Goal: Task Accomplishment & Management: Manage account settings

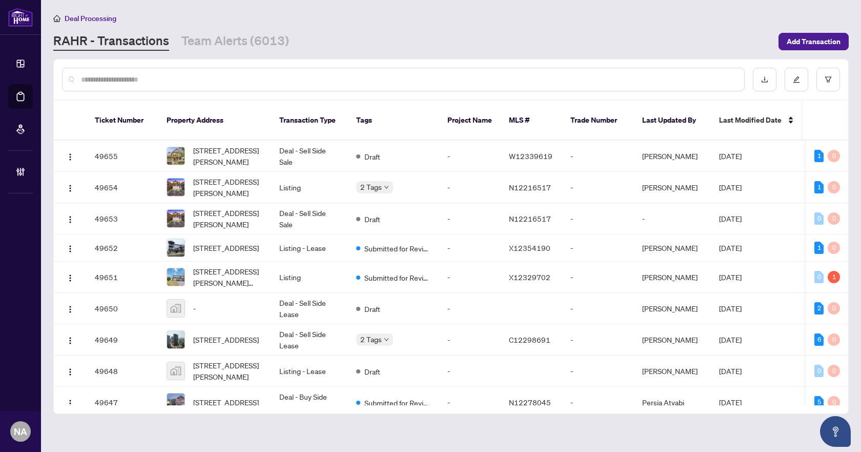
click at [217, 79] on input "text" at bounding box center [408, 79] width 655 height 11
click at [189, 78] on input "text" at bounding box center [408, 79] width 655 height 11
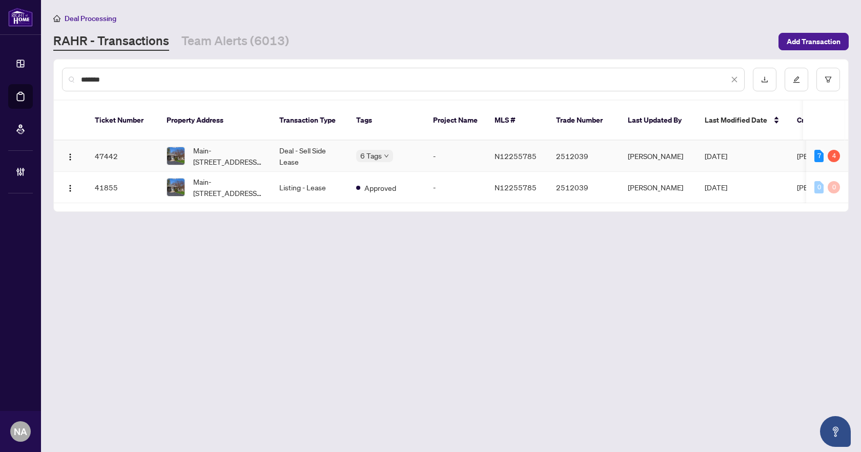
type input "*******"
click at [222, 145] on span "Main-[STREET_ADDRESS][PERSON_NAME]" at bounding box center [228, 156] width 70 height 23
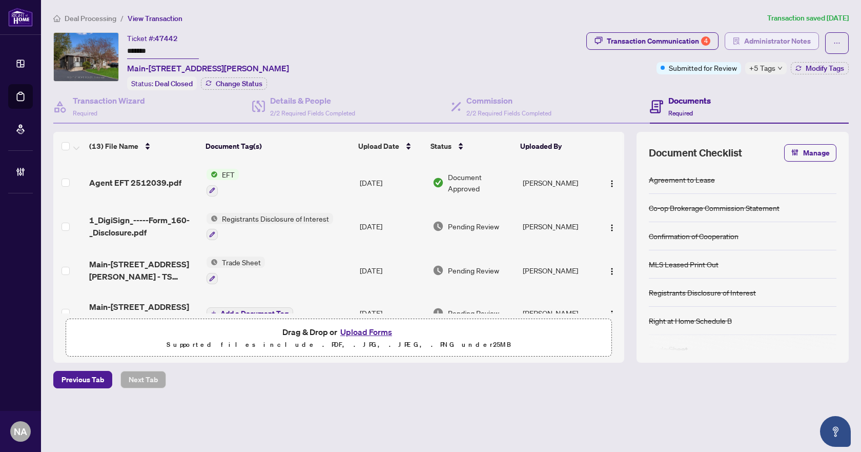
click at [797, 41] on span "Administrator Notes" at bounding box center [777, 41] width 67 height 16
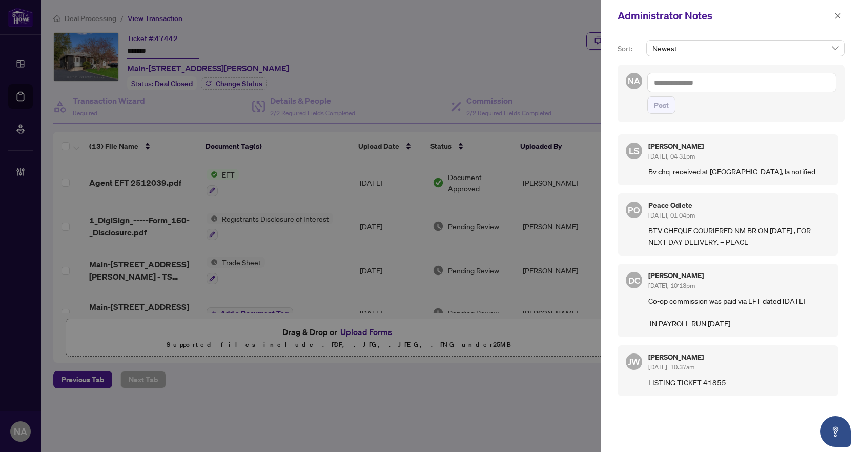
click at [729, 82] on textarea at bounding box center [741, 82] width 189 height 19
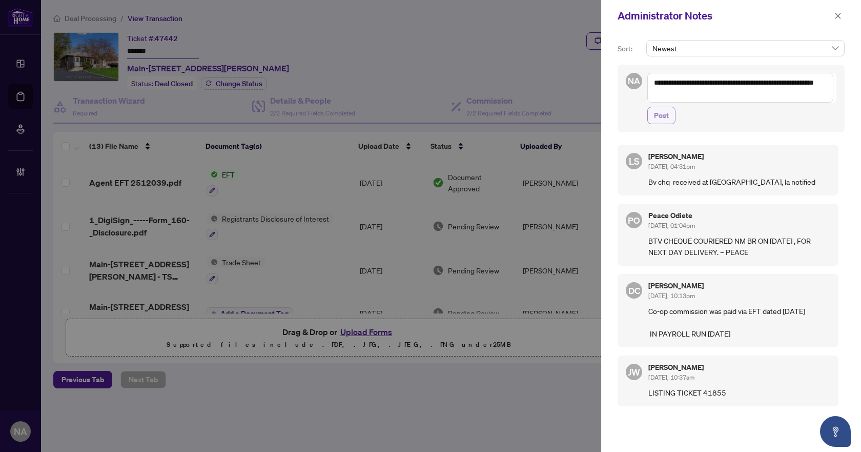
type textarea "**********"
click at [652, 115] on button "Post" at bounding box center [661, 115] width 28 height 17
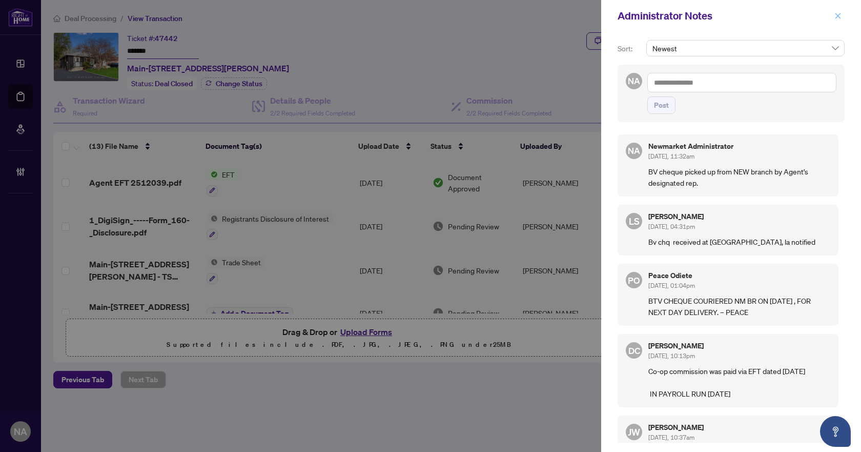
click at [841, 14] on icon "close" at bounding box center [838, 15] width 7 height 7
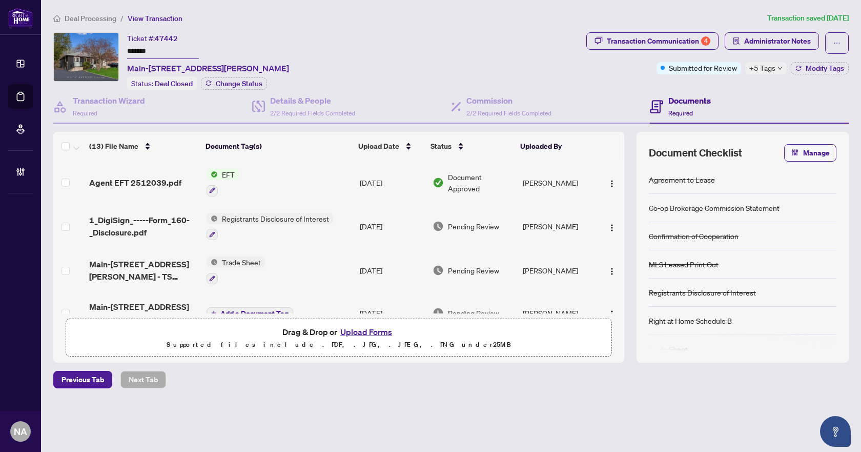
click at [89, 16] on span "Deal Processing" at bounding box center [91, 18] width 52 height 9
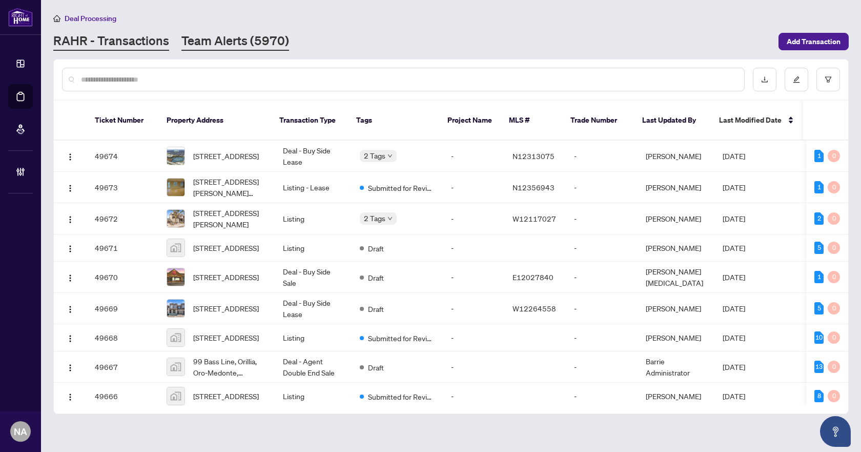
click at [235, 50] on link "Team Alerts (5970)" at bounding box center [235, 41] width 108 height 18
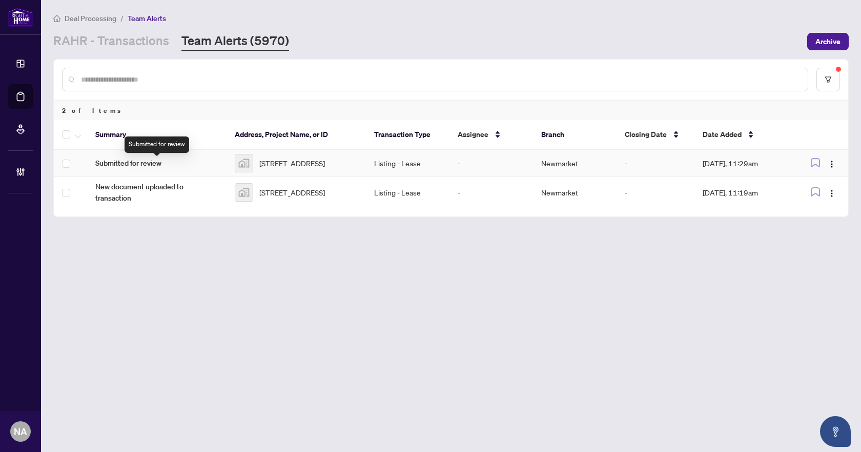
click at [126, 165] on span "Submitted for review" at bounding box center [156, 162] width 123 height 11
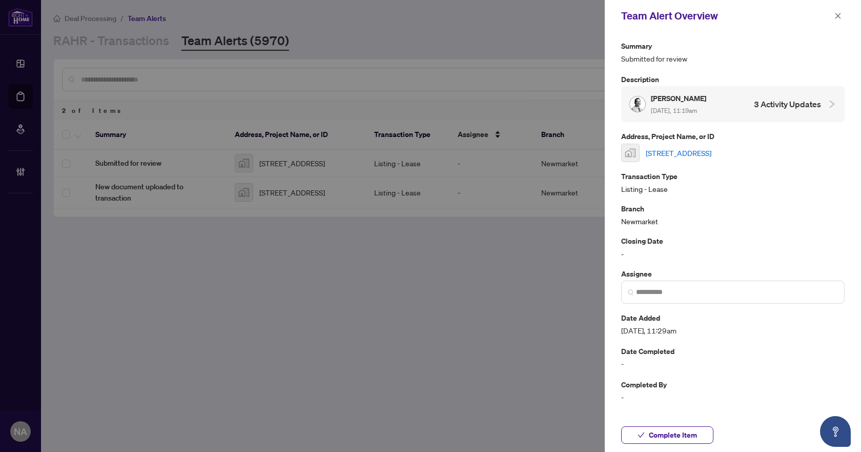
click at [706, 151] on link "[STREET_ADDRESS]" at bounding box center [679, 152] width 66 height 11
drag, startPoint x: 833, startPoint y: 14, endPoint x: 273, endPoint y: 178, distance: 583.8
click at [834, 14] on button "button" at bounding box center [837, 16] width 13 height 12
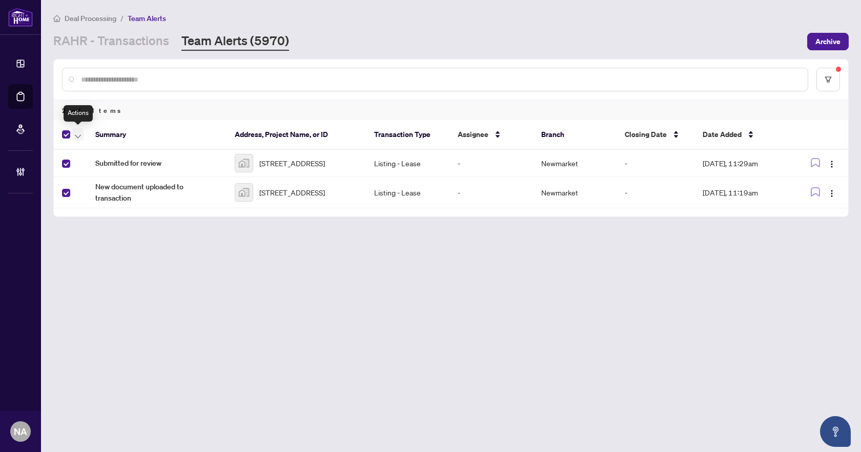
click at [75, 135] on icon "button" at bounding box center [78, 136] width 6 height 4
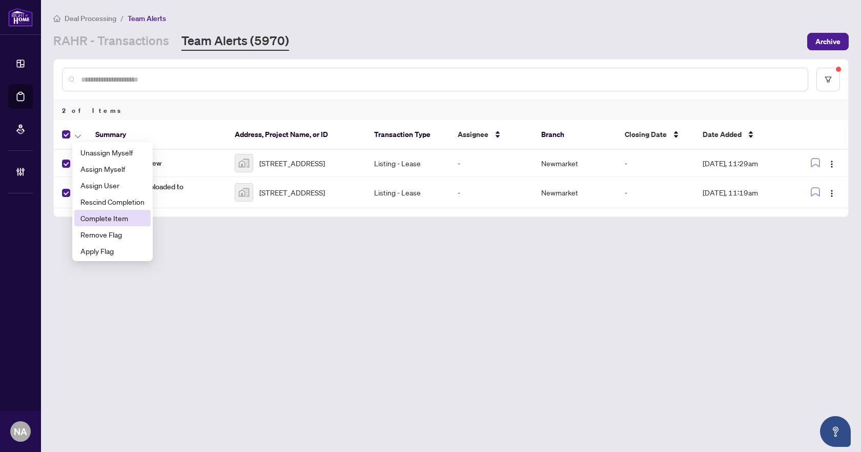
click at [112, 215] on span "Complete Item" at bounding box center [112, 217] width 64 height 11
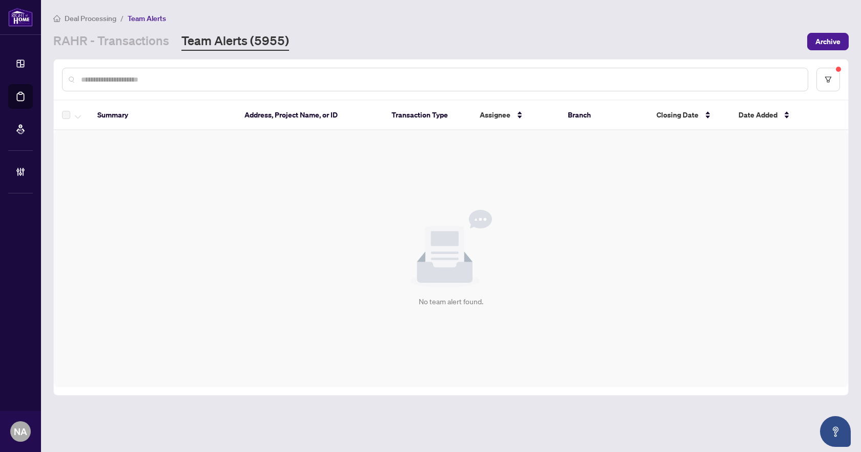
click at [117, 27] on div "Deal Processing / Team Alerts [PERSON_NAME] - Transactions Team Alerts (5955) A…" at bounding box center [451, 31] width 796 height 38
click at [114, 37] on link "RAHR - Transactions" at bounding box center [111, 41] width 116 height 18
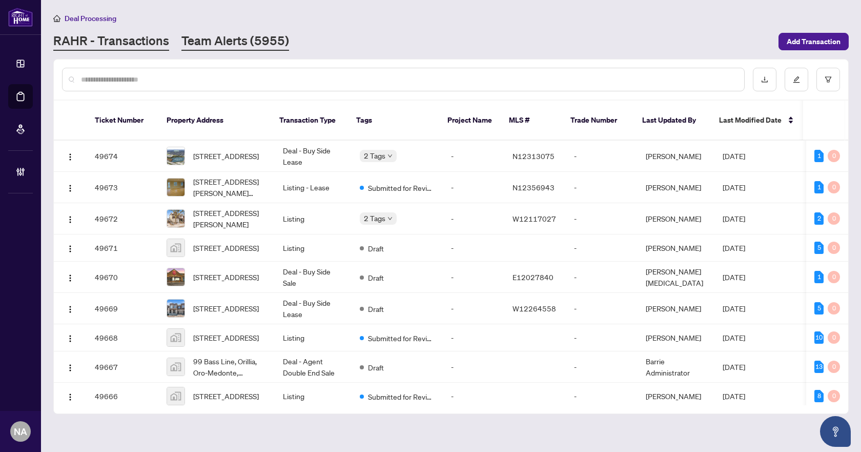
click at [186, 36] on link "Team Alerts (5955)" at bounding box center [235, 41] width 108 height 18
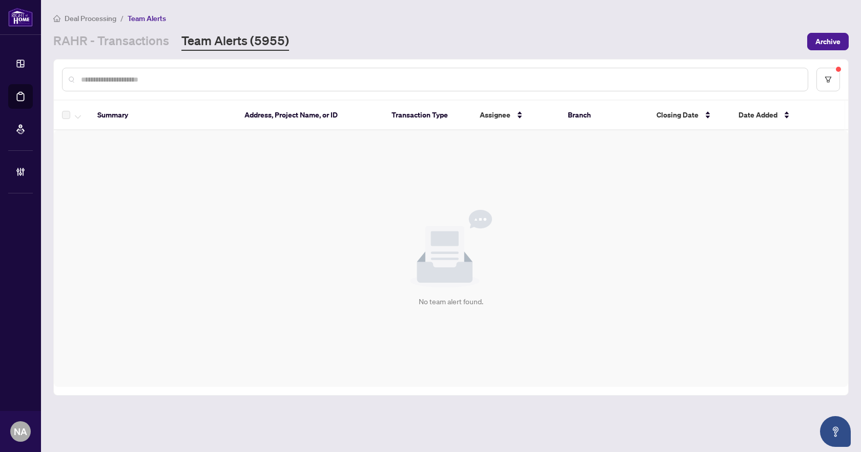
drag, startPoint x: 111, startPoint y: 60, endPoint x: 111, endPoint y: 50, distance: 9.8
click at [111, 60] on div at bounding box center [451, 79] width 795 height 40
click at [111, 50] on main "Deal Processing / Team Alerts [PERSON_NAME] - Transactions Team Alerts (5955) A…" at bounding box center [451, 226] width 820 height 452
click at [114, 40] on link "RAHR - Transactions" at bounding box center [111, 41] width 116 height 18
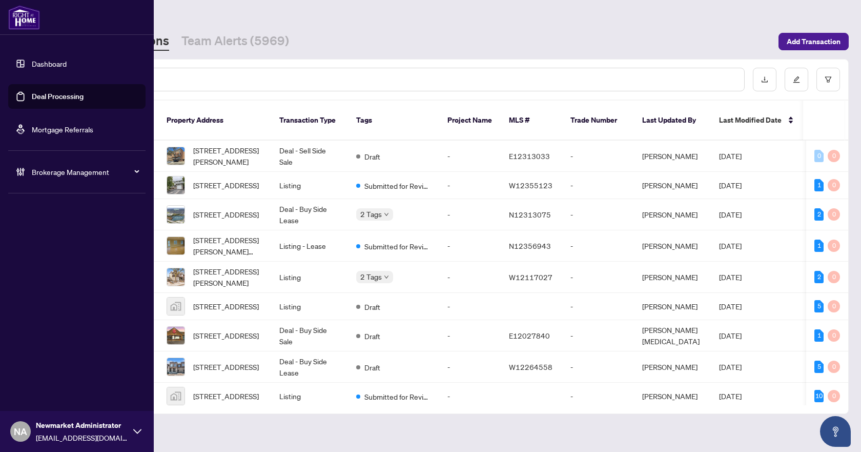
click at [44, 171] on span "Brokerage Management" at bounding box center [85, 171] width 107 height 11
click at [42, 246] on link "Manage Agents" at bounding box center [47, 245] width 51 height 9
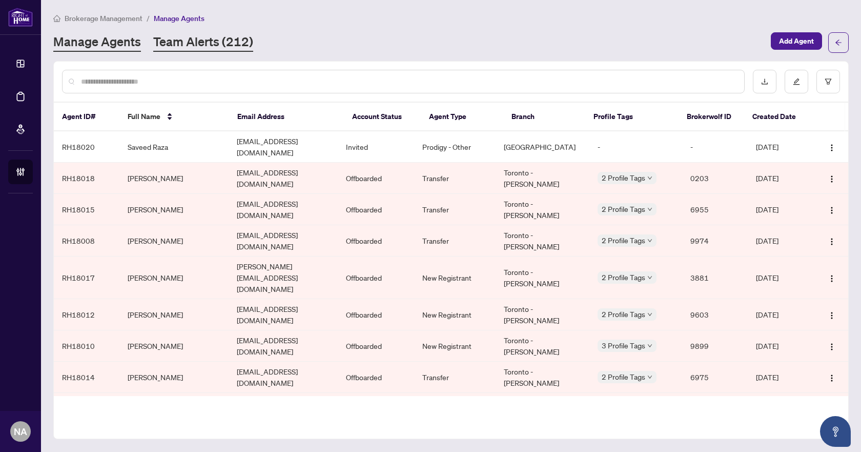
click at [240, 42] on link "Team Alerts (212)" at bounding box center [203, 42] width 100 height 18
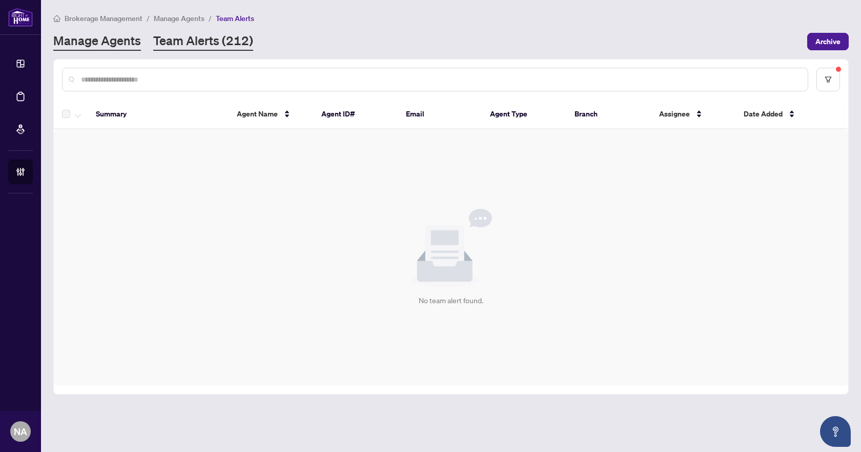
click at [114, 44] on link "Manage Agents" at bounding box center [97, 41] width 88 height 18
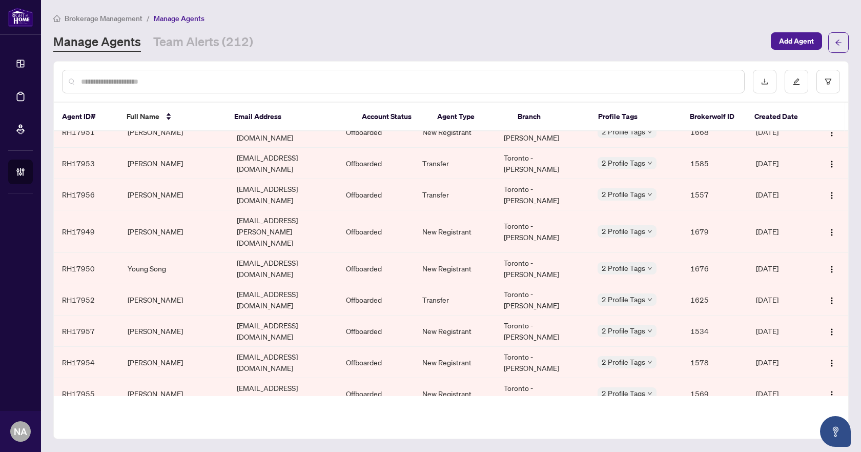
scroll to position [2247, 0]
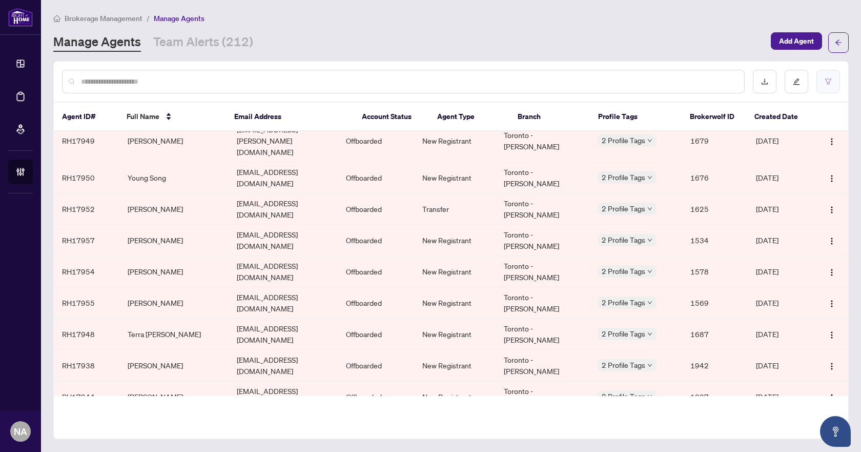
click at [824, 84] on button "button" at bounding box center [829, 82] width 24 height 24
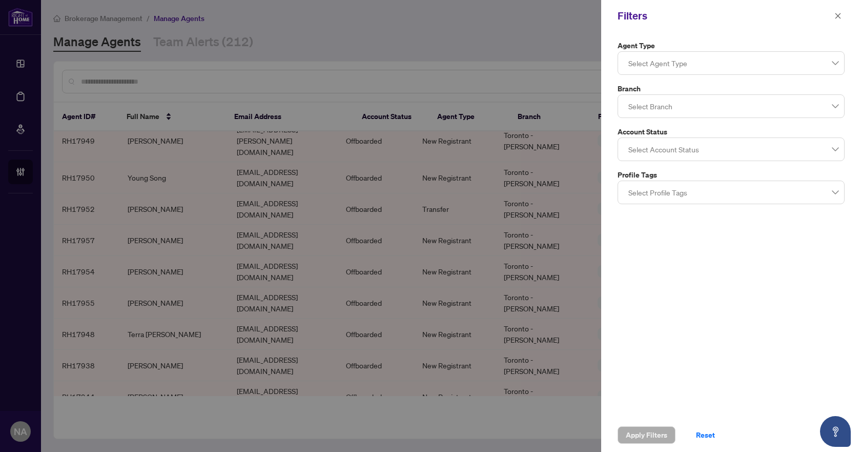
click at [689, 69] on div at bounding box center [731, 63] width 214 height 18
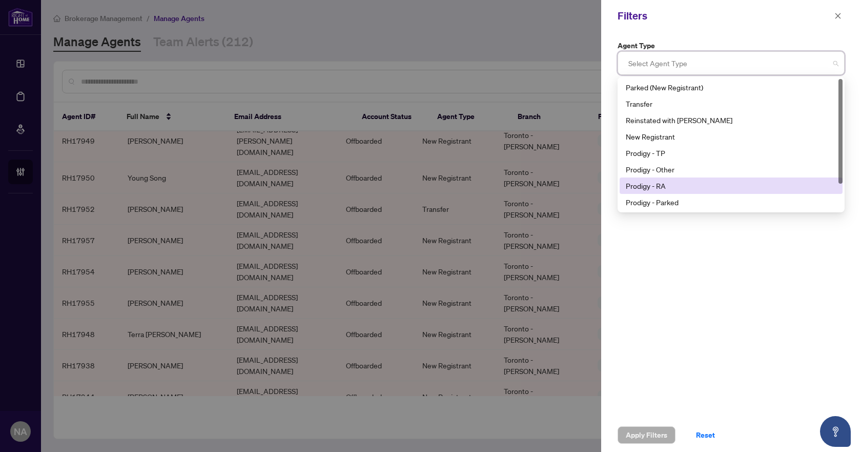
scroll to position [0, 0]
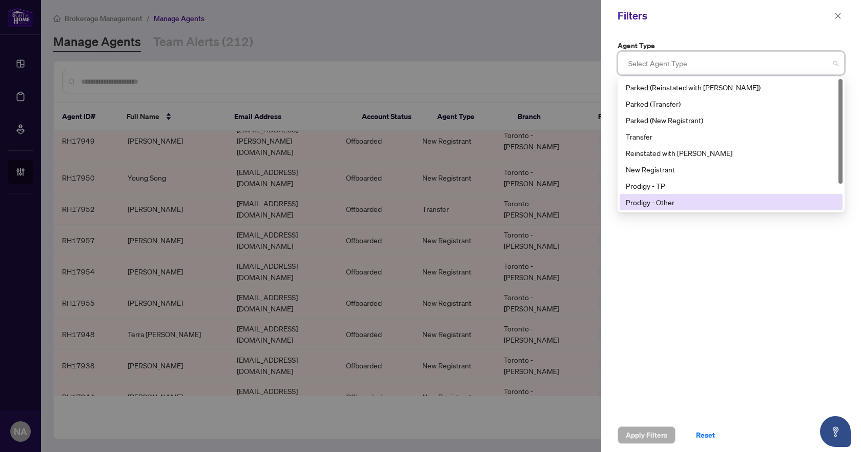
click at [681, 261] on div "Agent Type Select Agent Type 9 10 11 Parked (Reinstated with [PERSON_NAME]) Par…" at bounding box center [731, 225] width 260 height 386
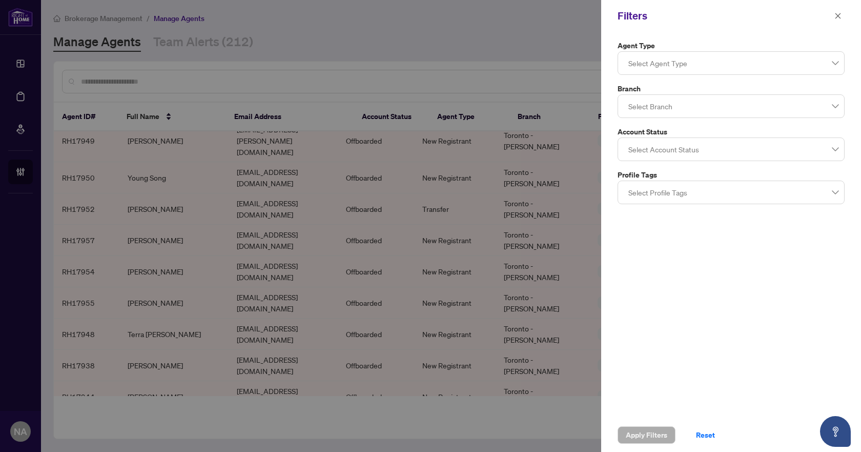
click at [694, 151] on div at bounding box center [731, 149] width 214 height 18
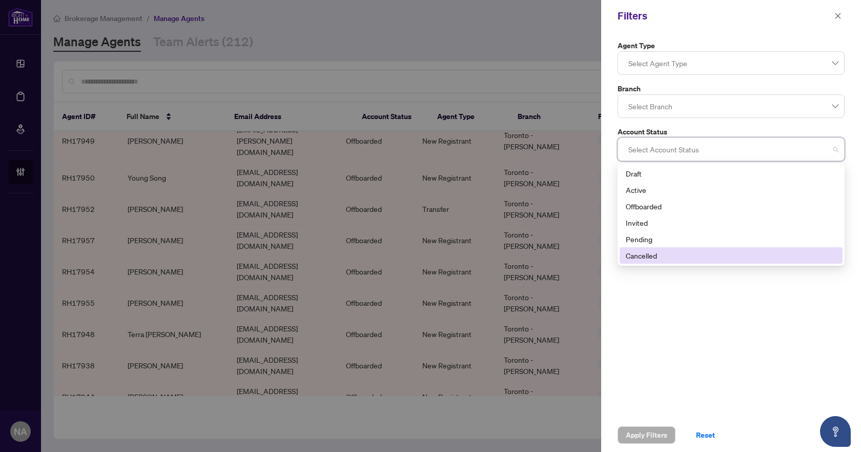
click at [677, 310] on div "Agent Type Select Agent Type 9 10 11 Parked (Reinstated with [PERSON_NAME]) Par…" at bounding box center [731, 225] width 260 height 386
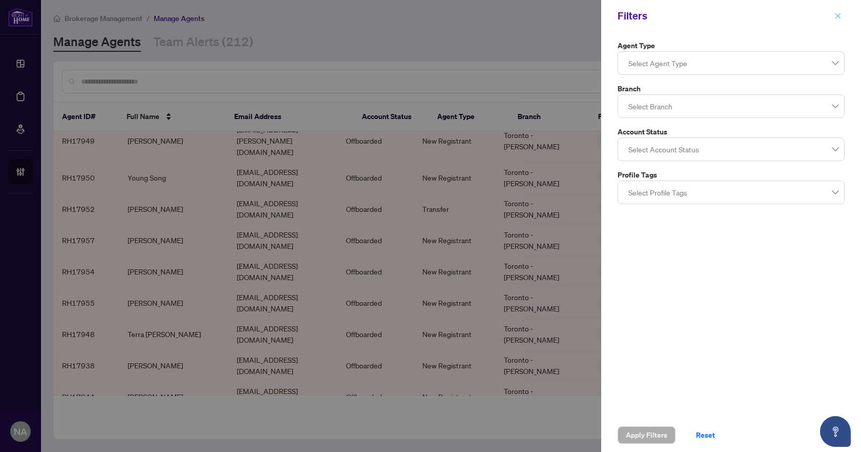
click at [837, 16] on icon "close" at bounding box center [838, 15] width 7 height 7
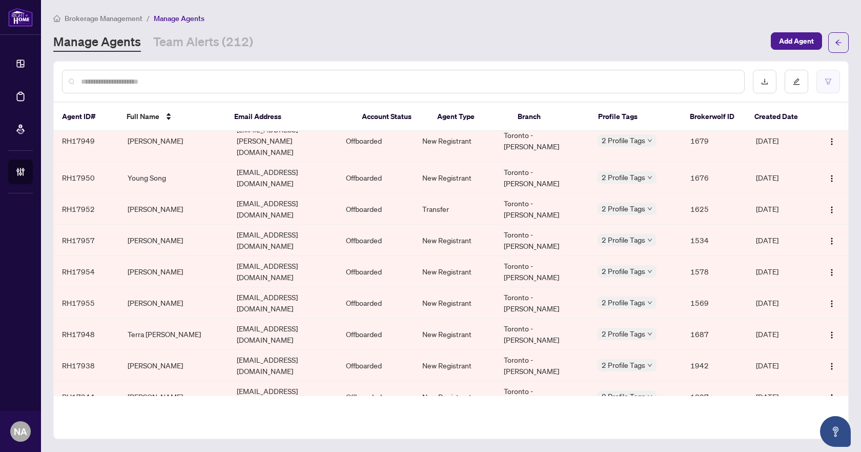
click at [821, 84] on button "button" at bounding box center [829, 82] width 24 height 24
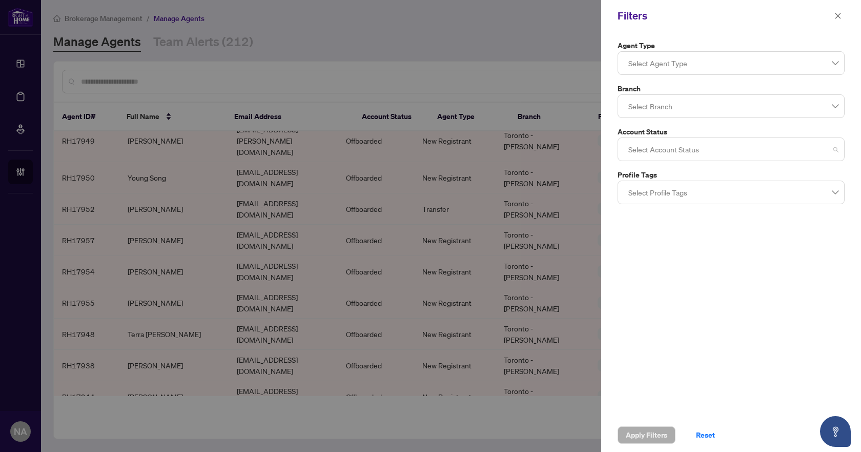
click at [676, 153] on div at bounding box center [731, 149] width 214 height 18
click at [637, 329] on div "Agent Type Select Agent Type Branch Select Branch Account Status Select Account…" at bounding box center [731, 225] width 260 height 386
click at [842, 19] on button "button" at bounding box center [837, 16] width 13 height 12
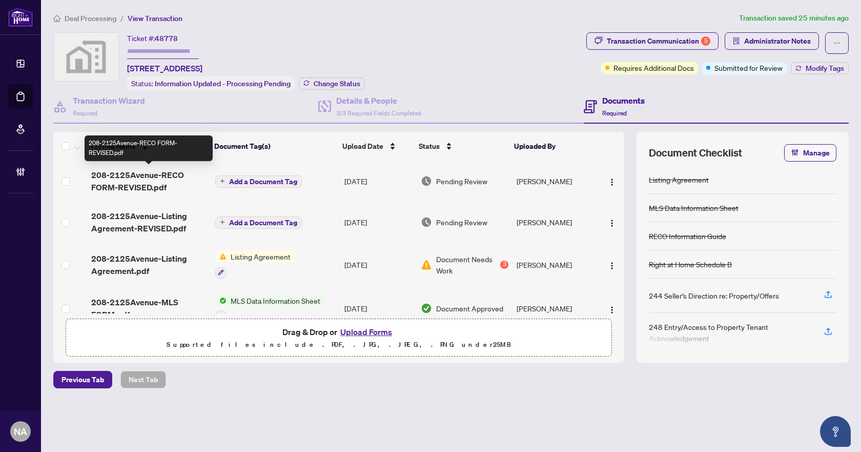
click at [124, 178] on span "208-2125Avenue-RECO FORM-REVISED.pdf" at bounding box center [149, 181] width 116 height 25
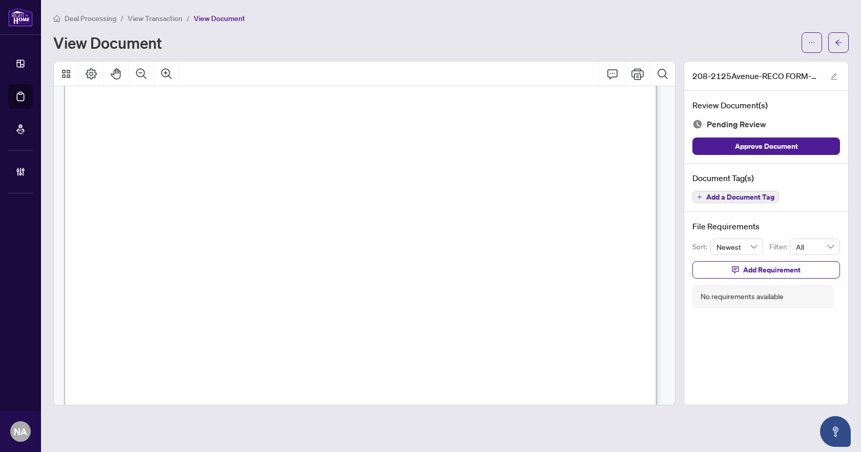
scroll to position [10435, 0]
click at [747, 196] on span "Add a Document Tag" at bounding box center [740, 196] width 68 height 7
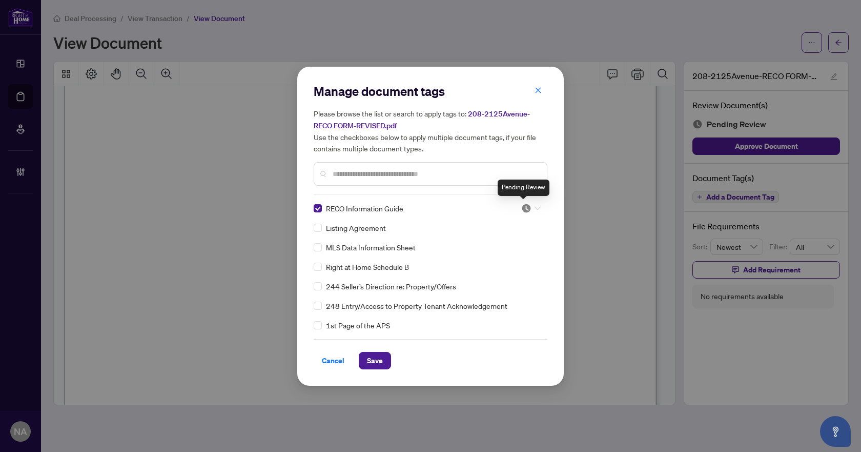
click at [524, 209] on img at bounding box center [526, 208] width 10 height 10
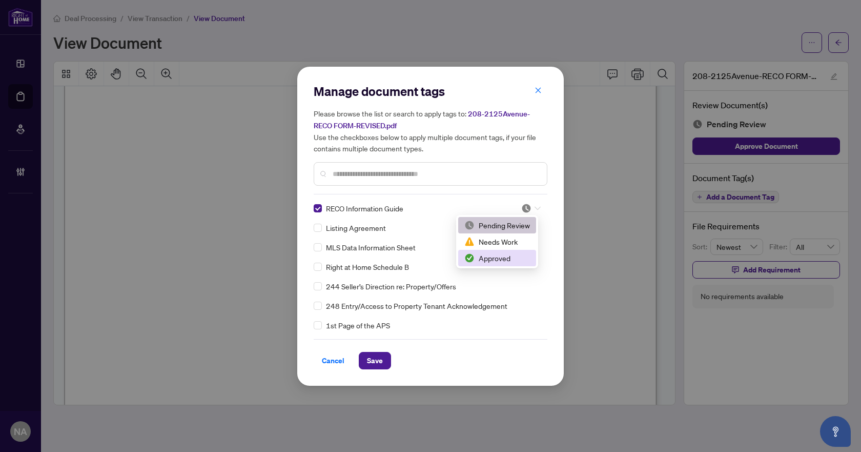
click at [500, 260] on div "Approved" at bounding box center [497, 257] width 66 height 11
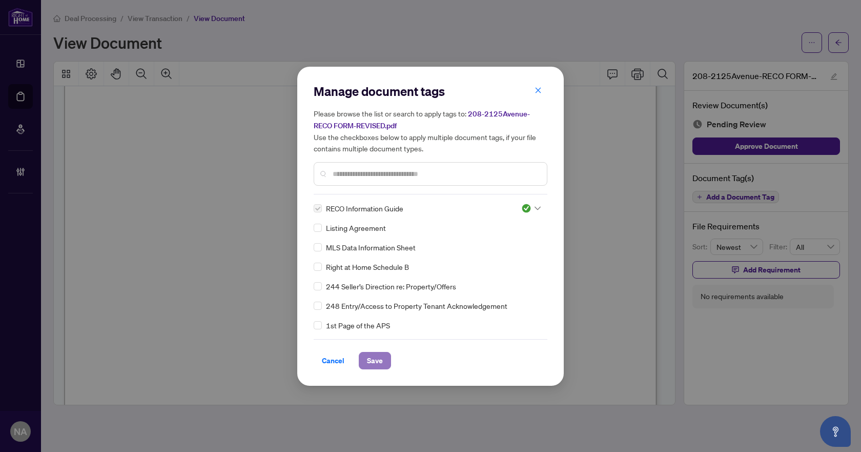
click at [371, 357] on span "Save" at bounding box center [375, 360] width 16 height 16
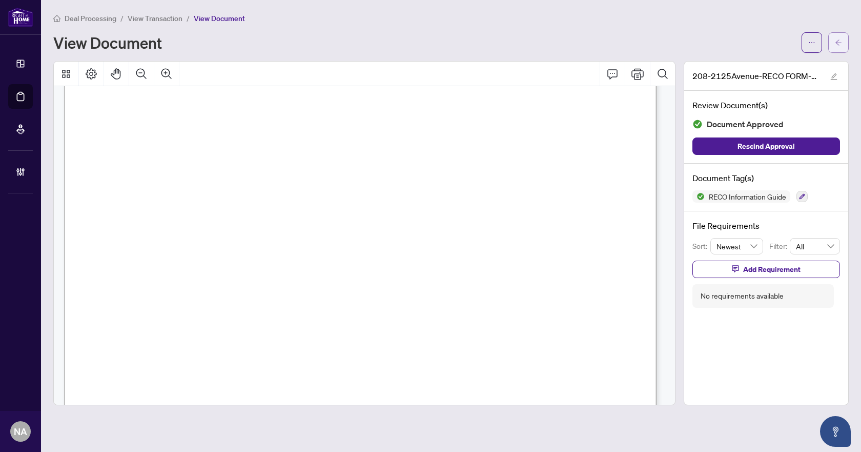
click at [838, 35] on span "button" at bounding box center [838, 42] width 7 height 16
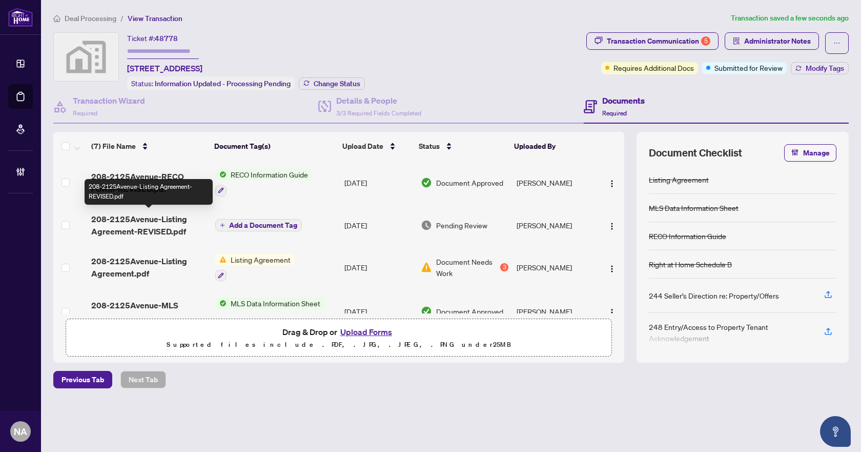
click at [131, 223] on span "208-2125Avenue-Listing Agreement-REVISED.pdf" at bounding box center [149, 225] width 116 height 25
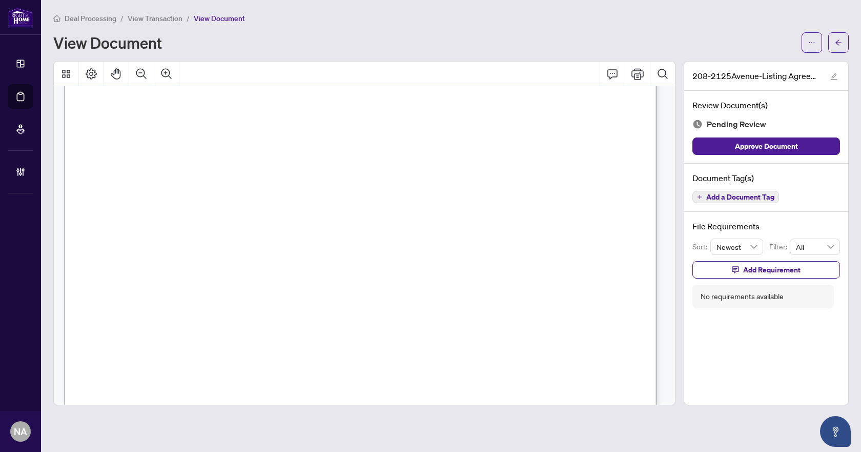
scroll to position [1948, 0]
click at [743, 197] on span "Add a Document Tag" at bounding box center [740, 196] width 68 height 7
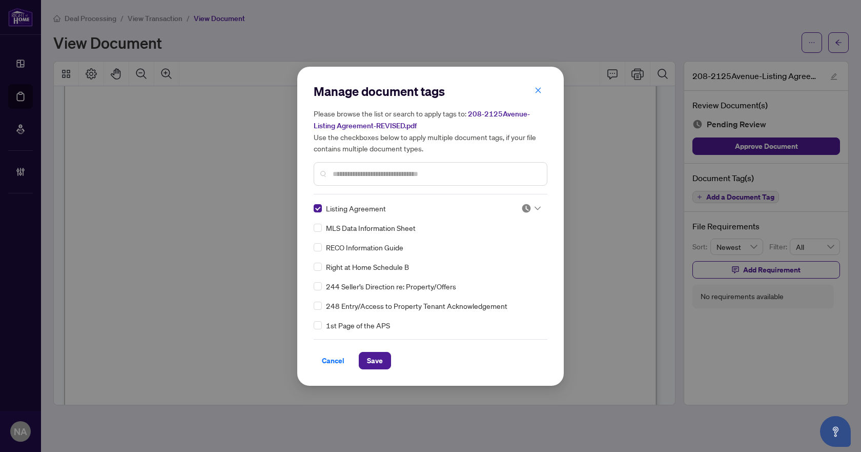
click at [521, 209] on img at bounding box center [526, 208] width 10 height 10
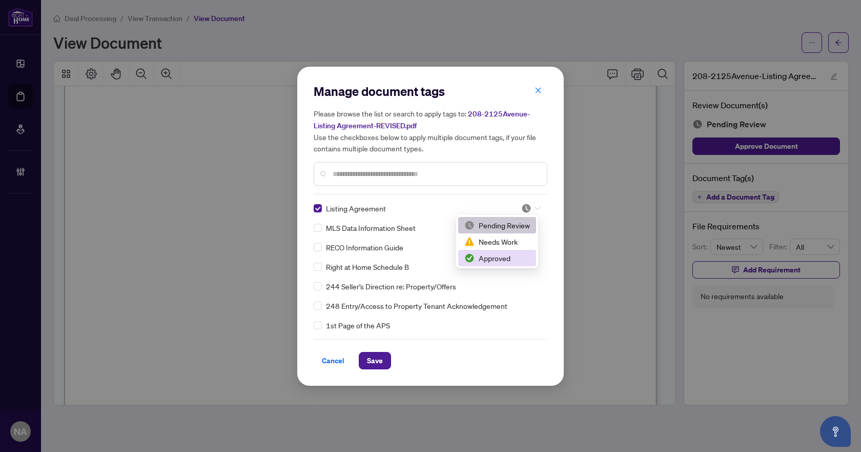
click at [516, 261] on div "Approved" at bounding box center [497, 257] width 66 height 11
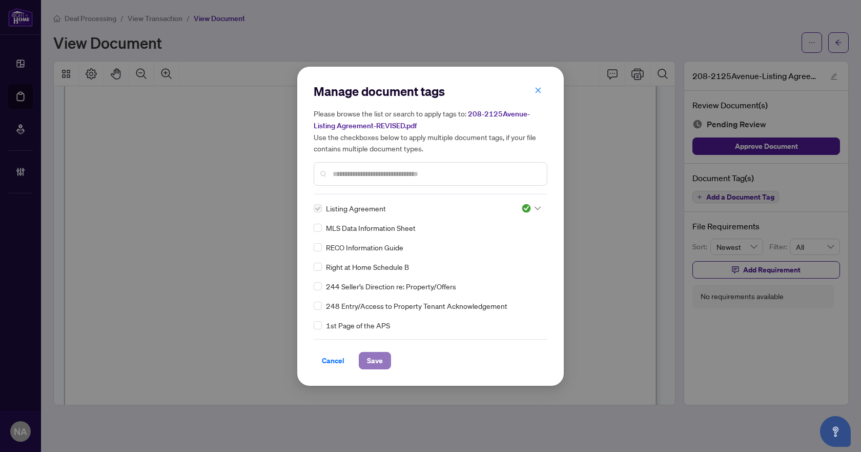
click at [380, 355] on span "Save" at bounding box center [375, 360] width 16 height 16
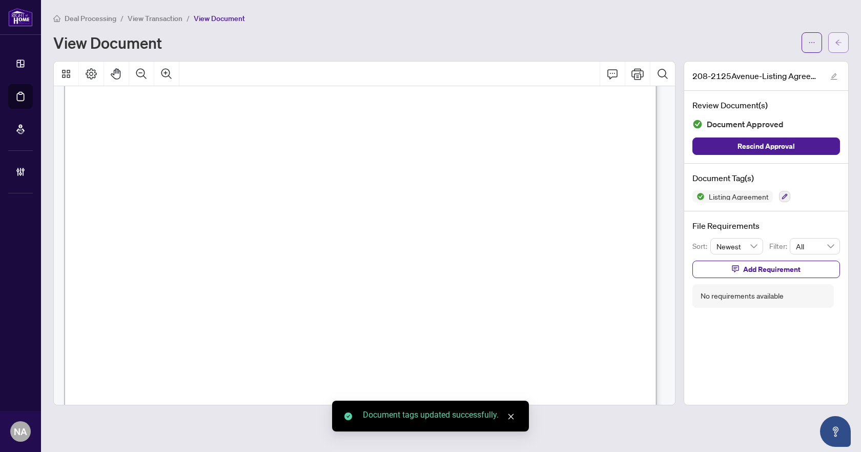
click at [838, 43] on icon "arrow-left" at bounding box center [838, 42] width 7 height 7
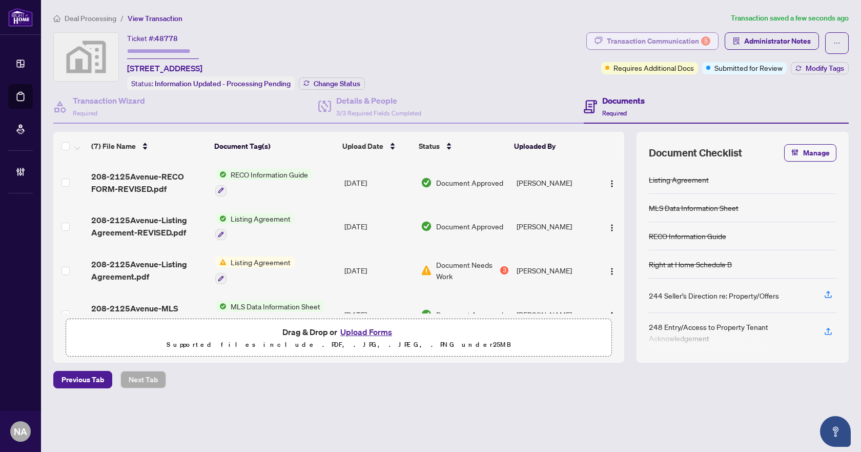
click at [699, 42] on div "Transaction Communication 5" at bounding box center [659, 41] width 104 height 16
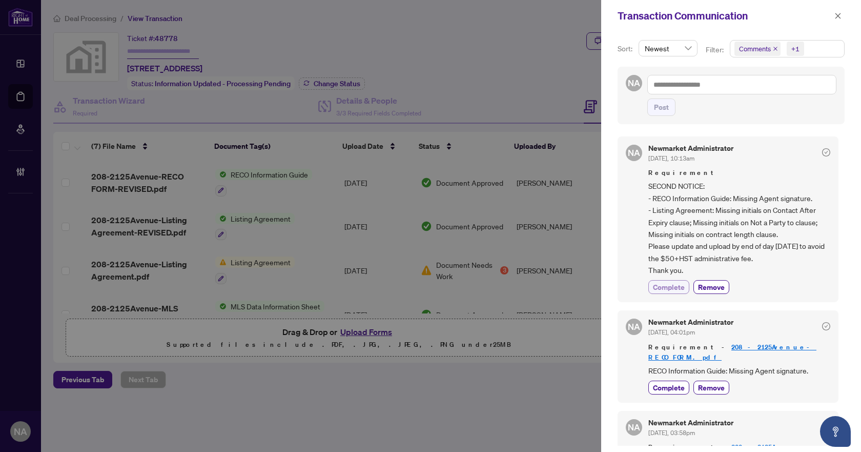
click at [667, 283] on span "Complete" at bounding box center [669, 286] width 32 height 11
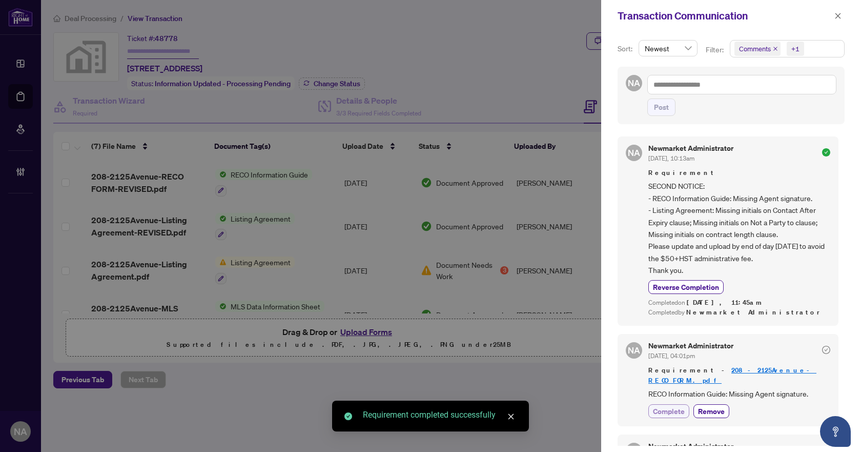
click at [661, 405] on span "Complete" at bounding box center [669, 410] width 32 height 11
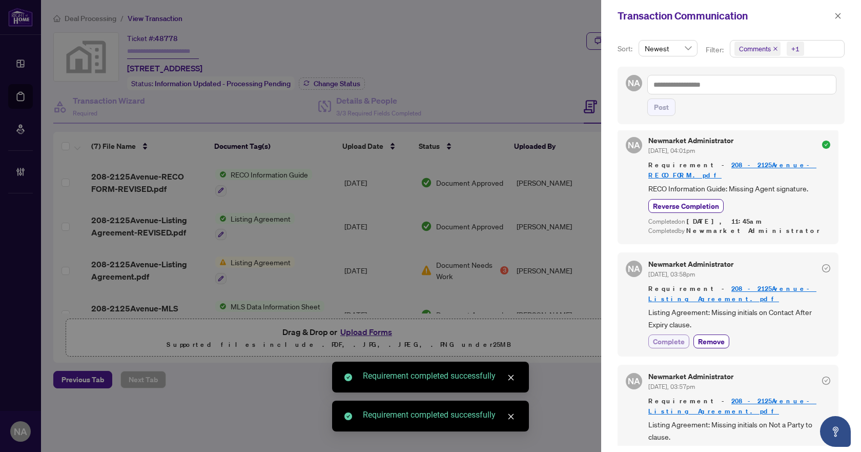
click at [676, 336] on span "Complete" at bounding box center [669, 341] width 32 height 11
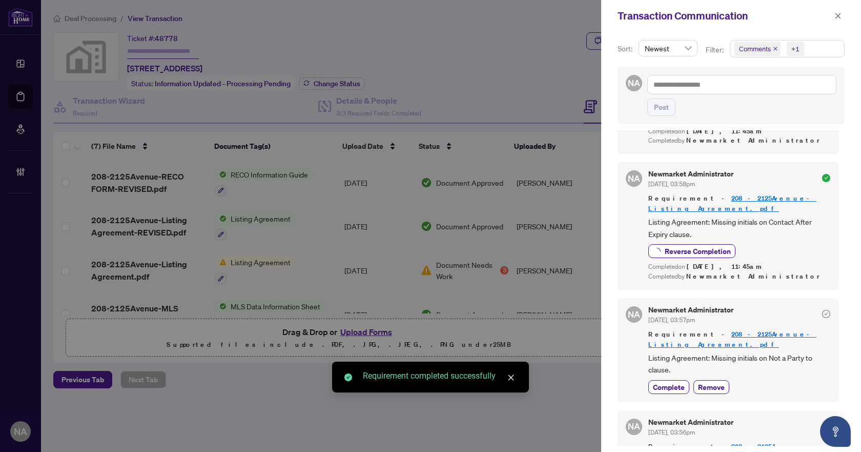
scroll to position [299, 0]
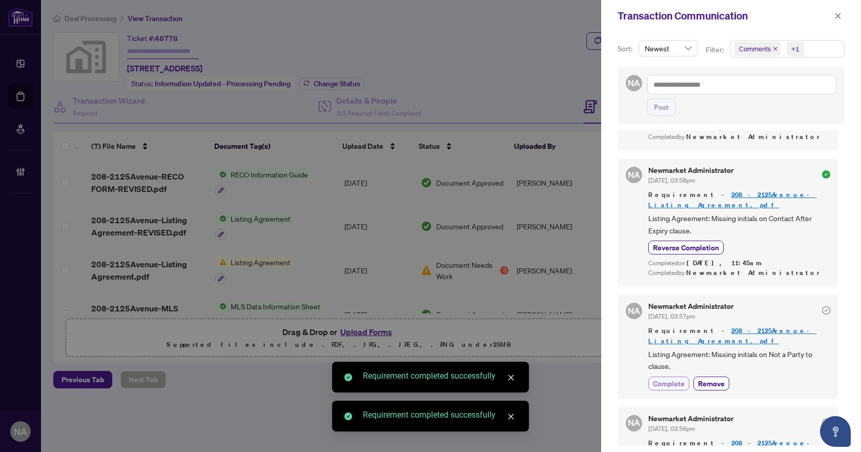
click at [664, 378] on span "Complete" at bounding box center [669, 383] width 32 height 11
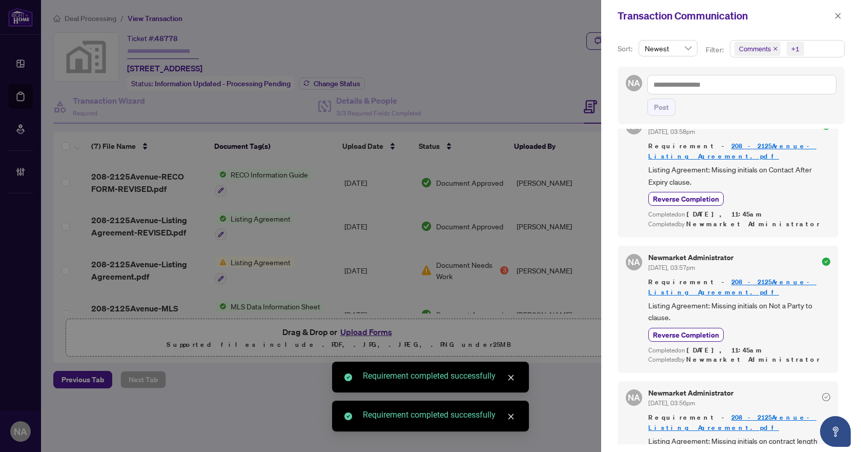
scroll to position [2, 0]
click at [839, 17] on icon "close" at bounding box center [838, 15] width 7 height 7
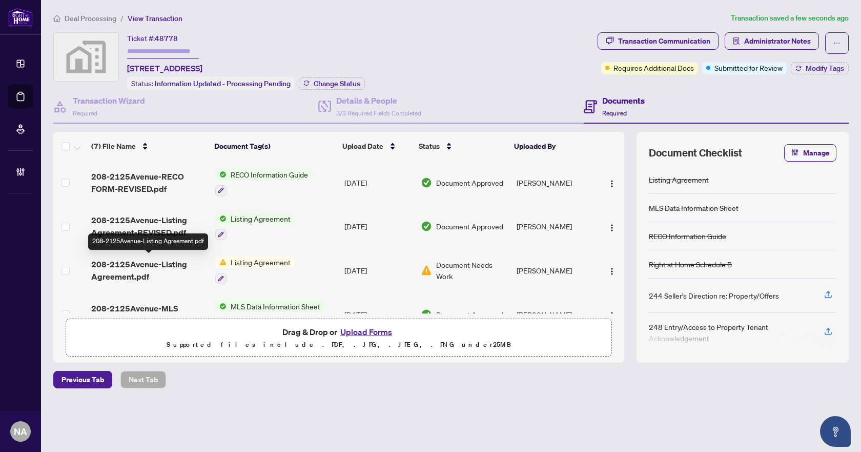
click at [150, 265] on span "208-2125Avenue-Listing Agreement.pdf" at bounding box center [149, 270] width 116 height 25
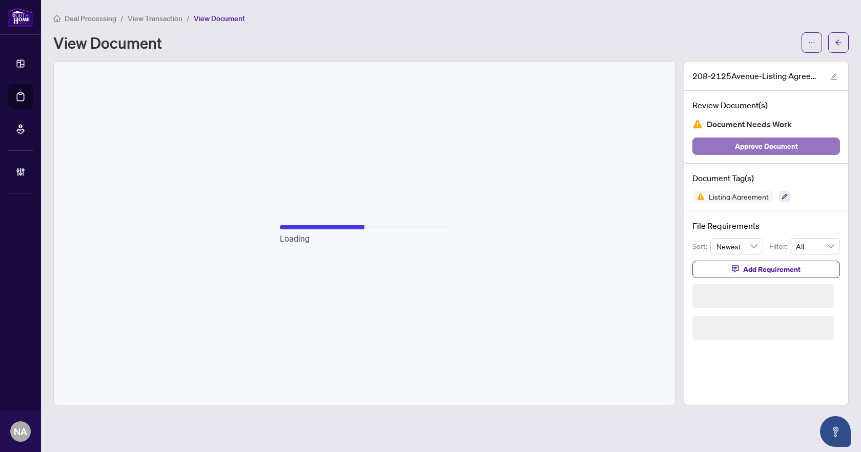
click at [784, 145] on span "Approve Document" at bounding box center [766, 146] width 63 height 16
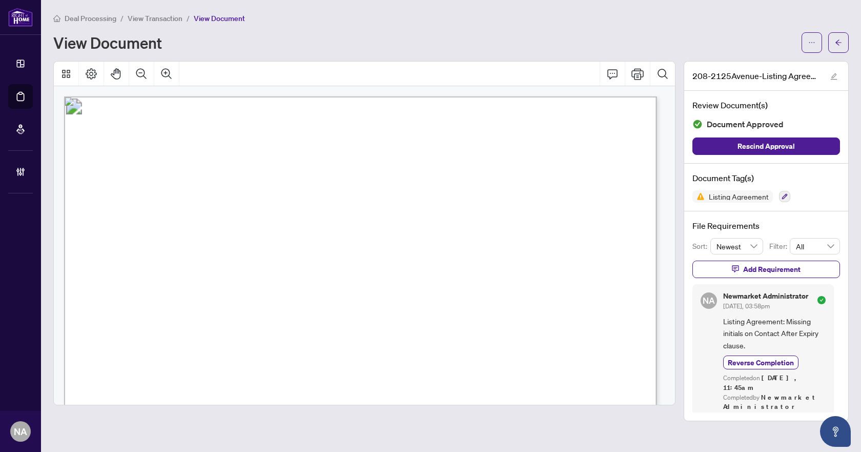
click at [837, 39] on icon "arrow-left" at bounding box center [838, 42] width 7 height 7
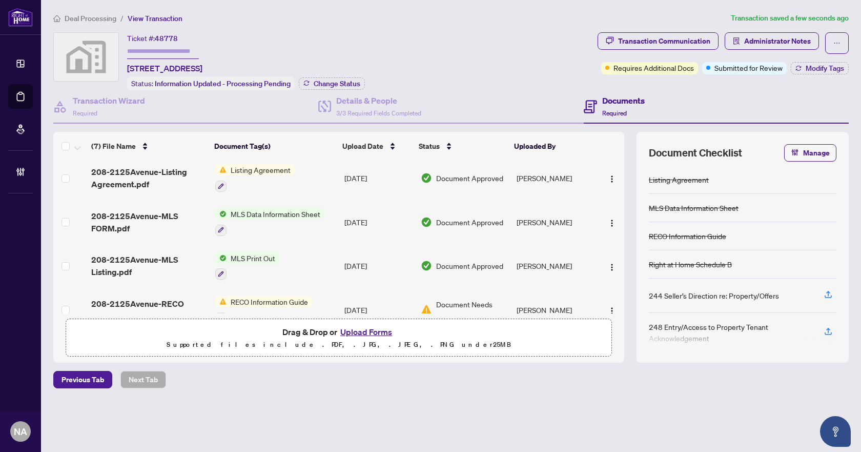
scroll to position [157, 0]
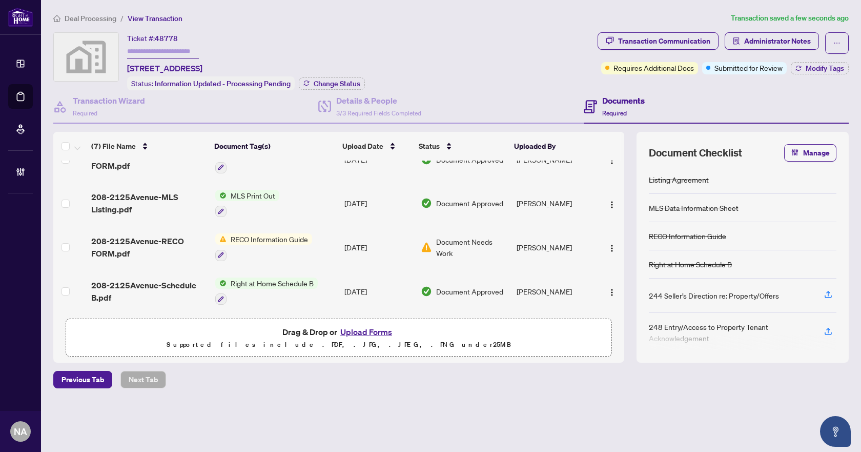
click at [113, 252] on span "208-2125Avenue-RECO FORM.pdf" at bounding box center [149, 247] width 116 height 25
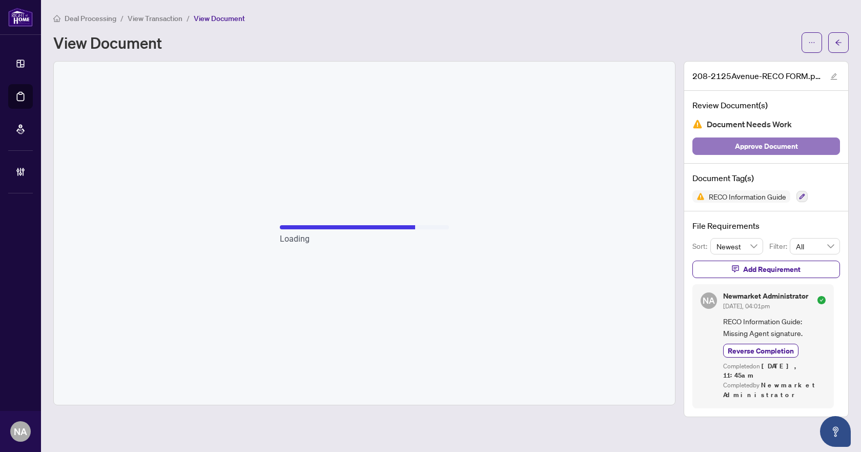
click at [754, 145] on span "Approve Document" at bounding box center [766, 146] width 63 height 16
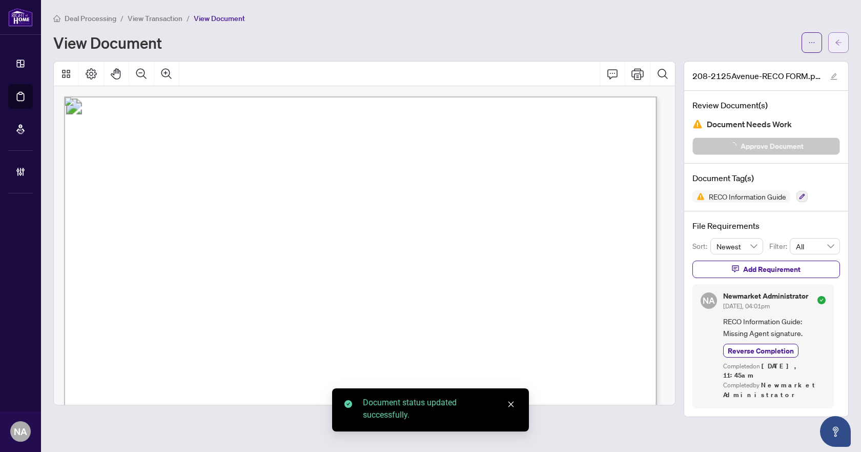
click at [841, 39] on icon "arrow-left" at bounding box center [838, 42] width 7 height 7
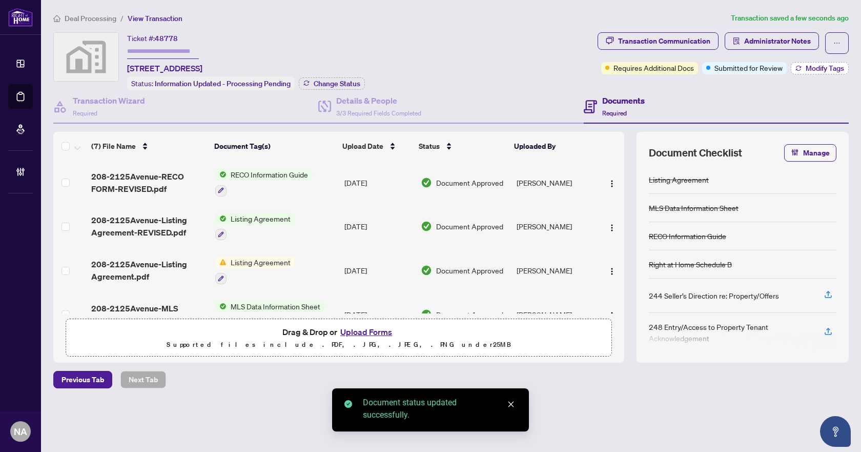
click at [792, 70] on button "Modify Tags" at bounding box center [820, 68] width 58 height 12
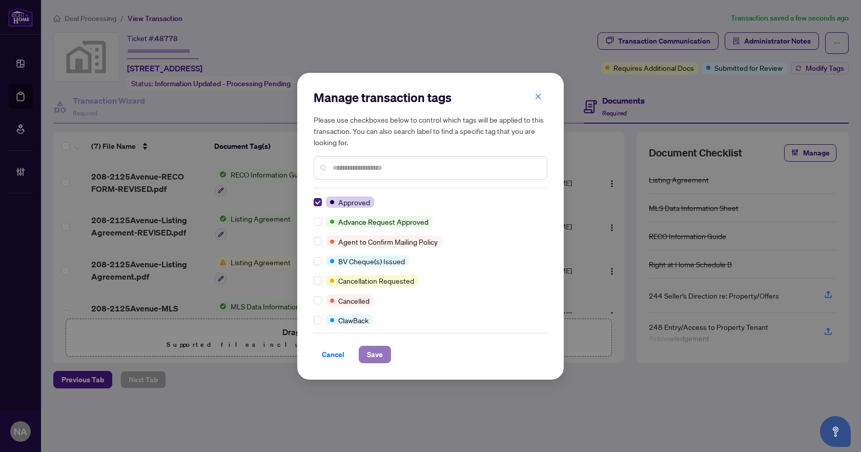
click at [377, 353] on span "Save" at bounding box center [375, 354] width 16 height 16
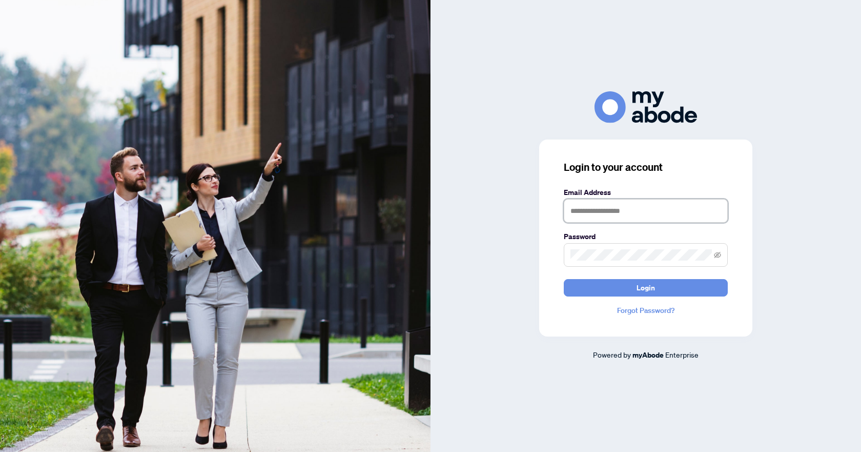
type input "**********"
click at [642, 286] on span "Login" at bounding box center [646, 287] width 18 height 16
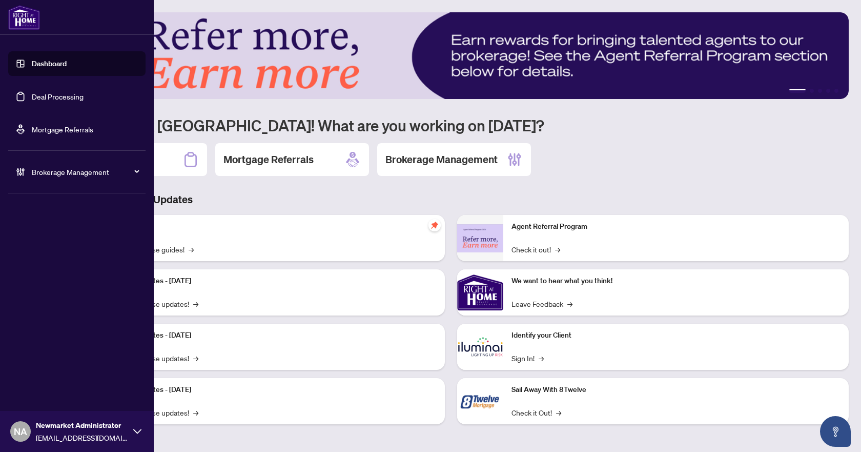
click at [70, 177] on div "Brokerage Management" at bounding box center [76, 171] width 137 height 25
click at [50, 241] on link "Manage Agents" at bounding box center [47, 245] width 51 height 9
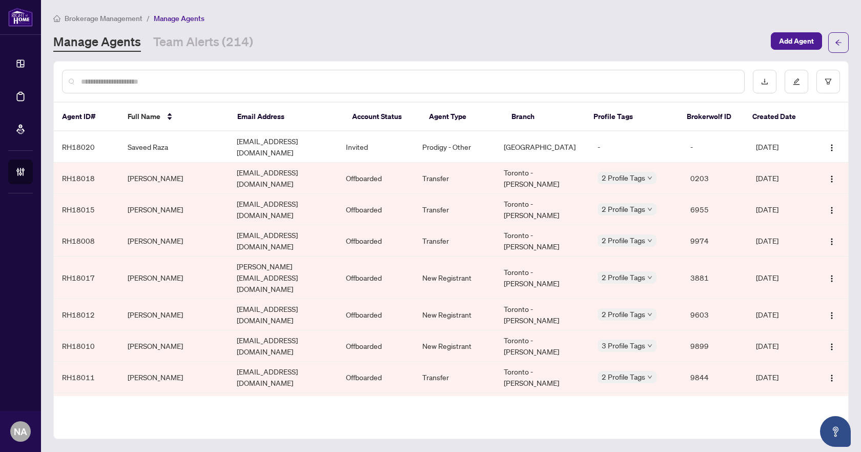
click at [182, 78] on input "text" at bounding box center [408, 81] width 655 height 11
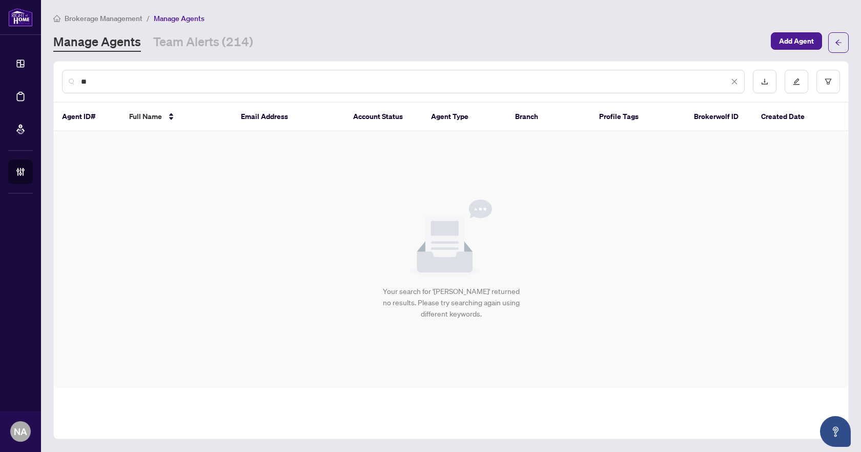
type input "*"
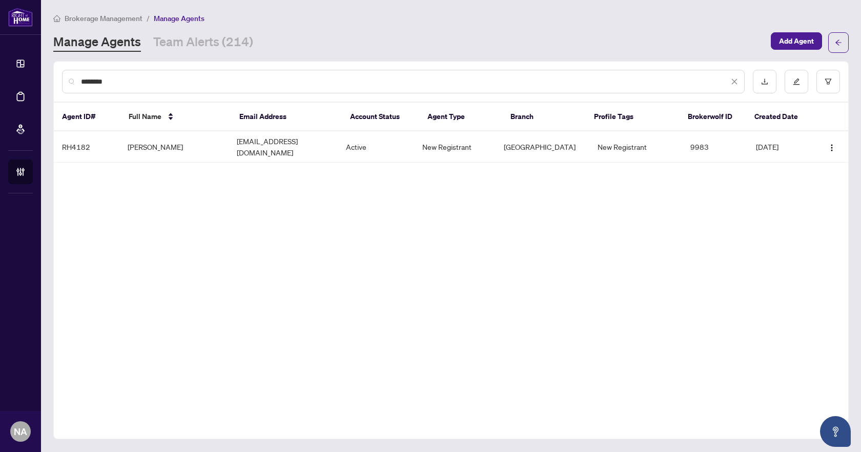
type input "********"
click at [181, 145] on td "Tharshan Kamalanathan" at bounding box center [173, 146] width 109 height 31
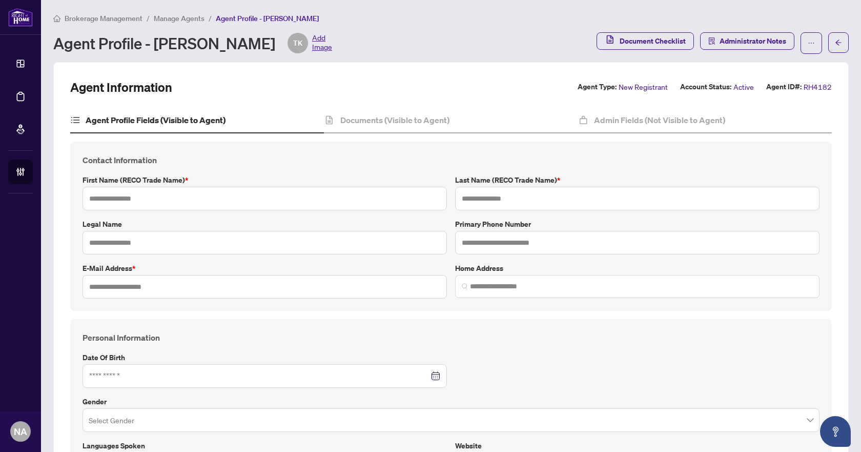
type input "**********"
type input "********"
type input "**********"
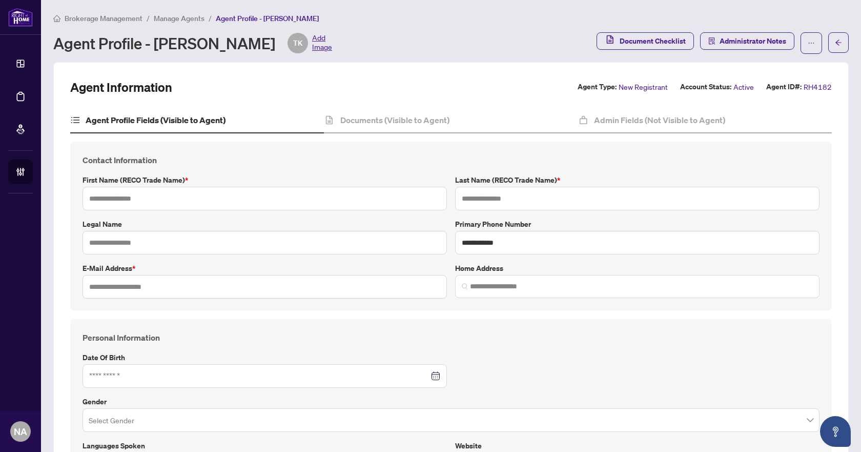
type input "**********"
type input "*********"
type input "*"
type input "*******"
type input "**********"
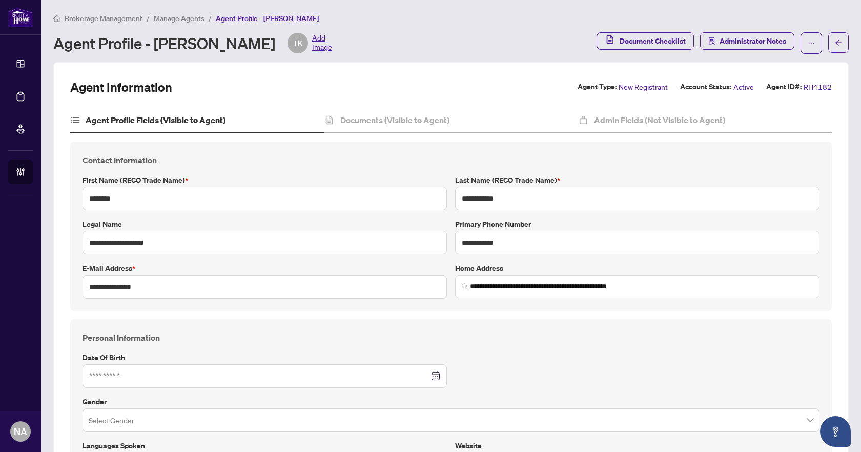
type input "****"
type input "**********"
click at [184, 17] on span "Manage Agents" at bounding box center [179, 18] width 51 height 9
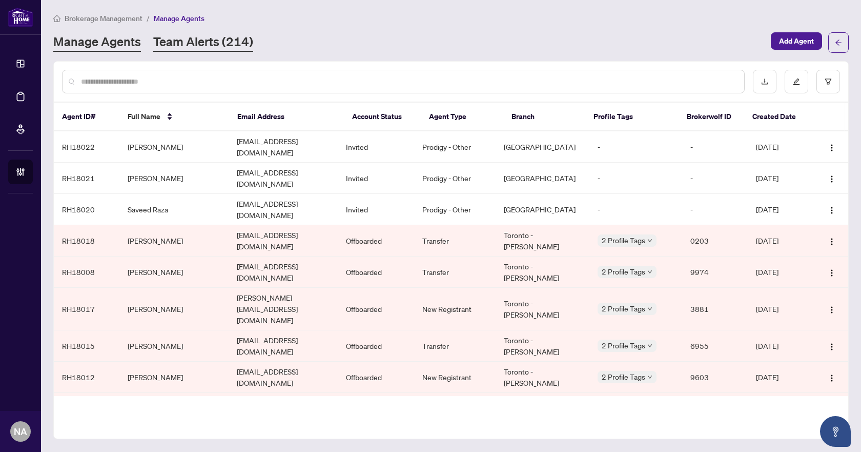
click at [202, 43] on link "Team Alerts (214)" at bounding box center [203, 42] width 100 height 18
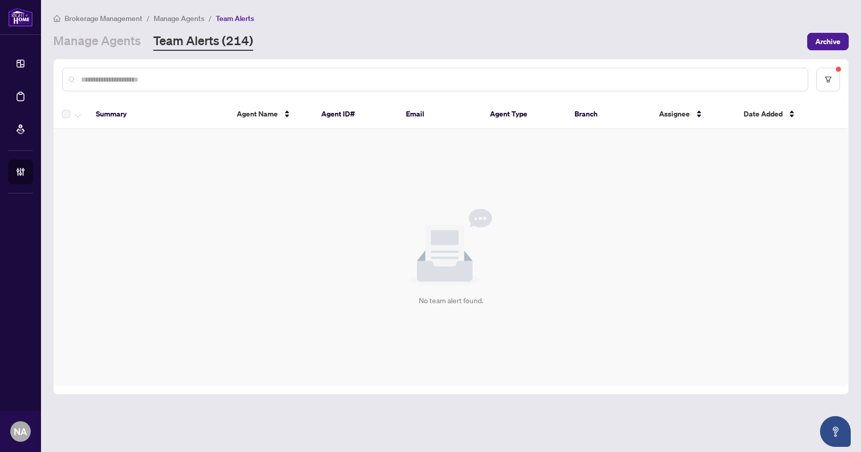
click at [113, 10] on main "Brokerage Management / Manage Agents / Team Alerts Manage Agents Team Alerts (2…" at bounding box center [451, 226] width 820 height 452
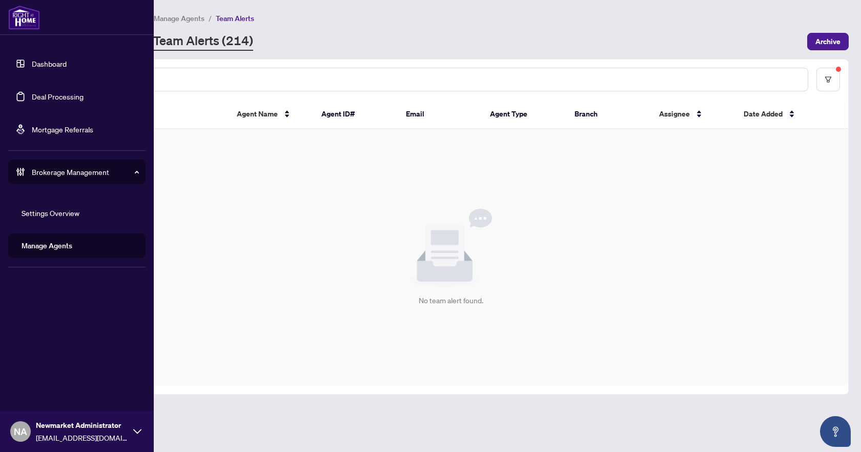
click at [39, 94] on link "Deal Processing" at bounding box center [58, 96] width 52 height 9
